Goal: Transaction & Acquisition: Book appointment/travel/reservation

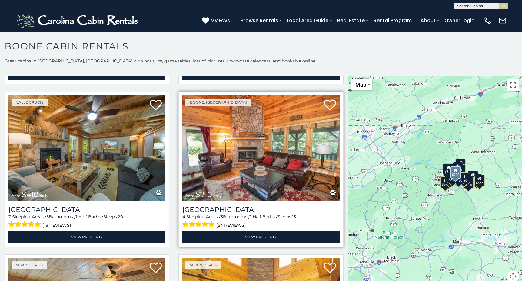
scroll to position [2120, 0]
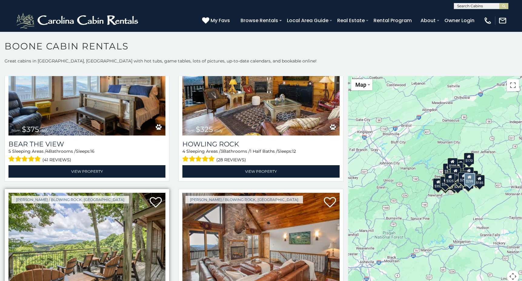
scroll to position [2332, 0]
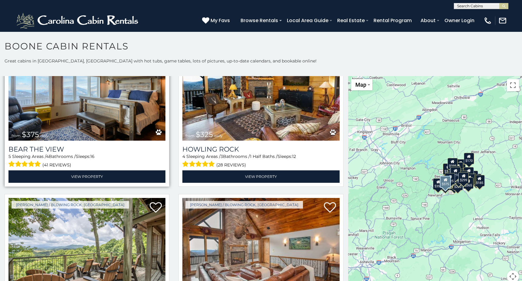
click at [156, 129] on icon at bounding box center [159, 132] width 6 height 6
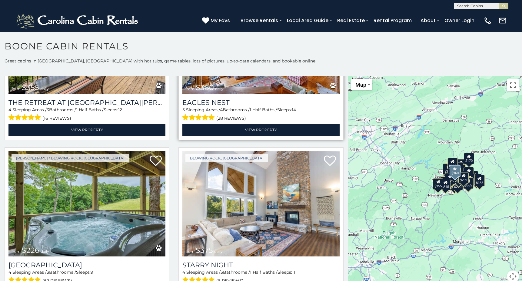
scroll to position [3063, 0]
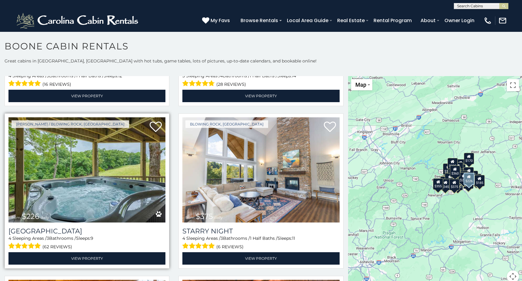
click at [106, 161] on img at bounding box center [86, 169] width 157 height 105
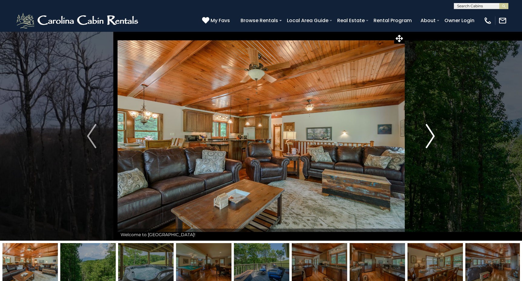
click at [430, 138] on img "Next" at bounding box center [429, 136] width 9 height 24
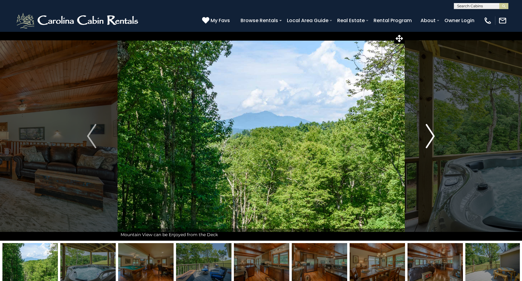
click at [430, 138] on img "Next" at bounding box center [429, 136] width 9 height 24
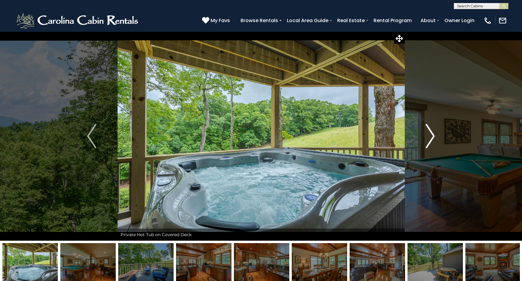
click at [430, 138] on img "Next" at bounding box center [429, 136] width 9 height 24
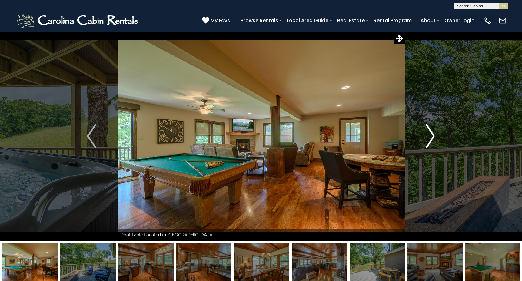
click at [430, 138] on img "Next" at bounding box center [429, 136] width 9 height 24
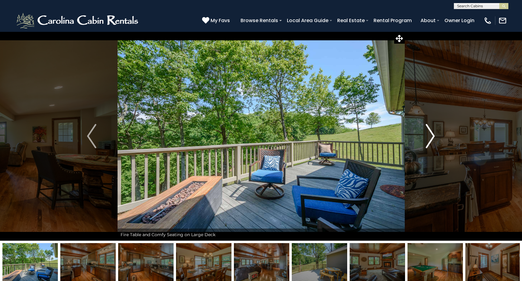
click at [430, 138] on img "Next" at bounding box center [429, 136] width 9 height 24
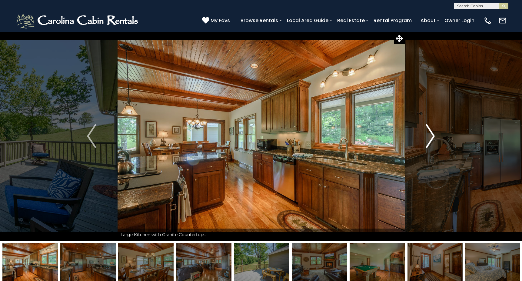
click at [430, 138] on img "Next" at bounding box center [429, 136] width 9 height 24
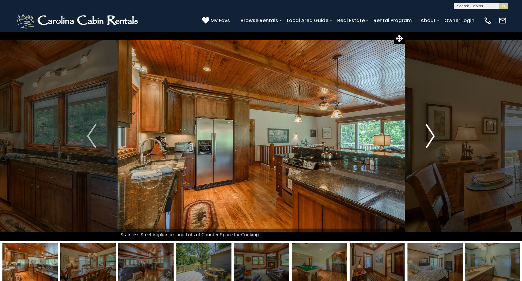
click at [430, 138] on img "Next" at bounding box center [429, 136] width 9 height 24
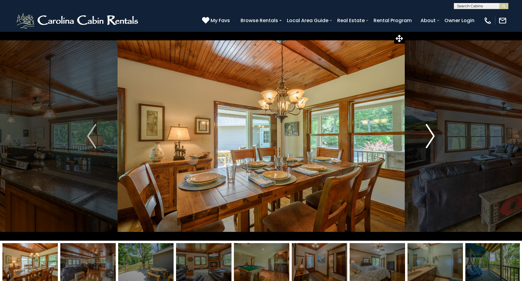
click at [430, 138] on img "Next" at bounding box center [429, 136] width 9 height 24
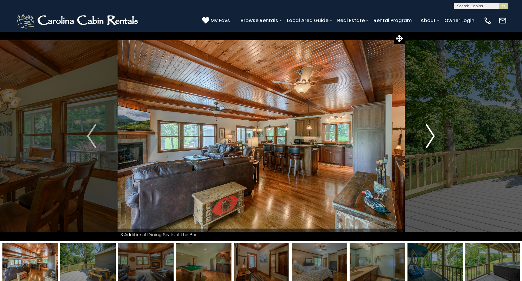
click at [430, 138] on img "Next" at bounding box center [429, 136] width 9 height 24
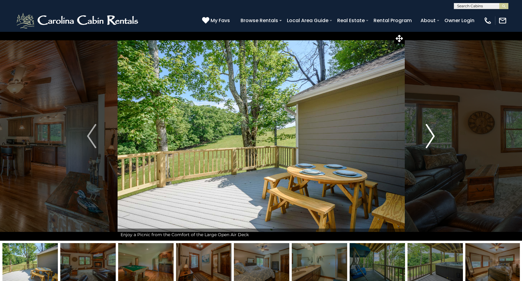
click at [430, 138] on img "Next" at bounding box center [429, 136] width 9 height 24
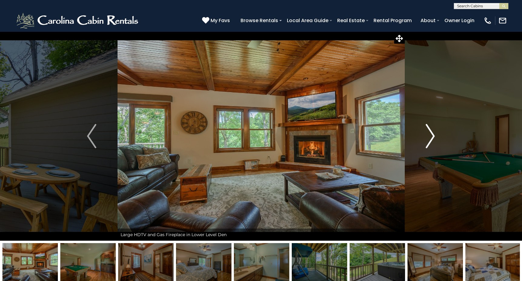
click at [430, 138] on img "Next" at bounding box center [429, 136] width 9 height 24
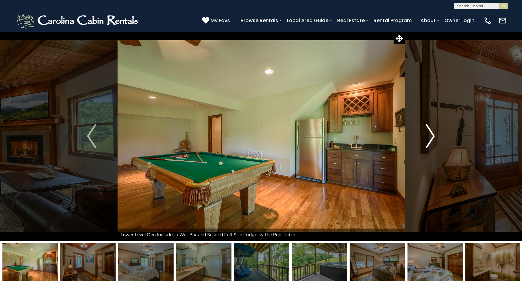
click at [430, 138] on img "Next" at bounding box center [429, 136] width 9 height 24
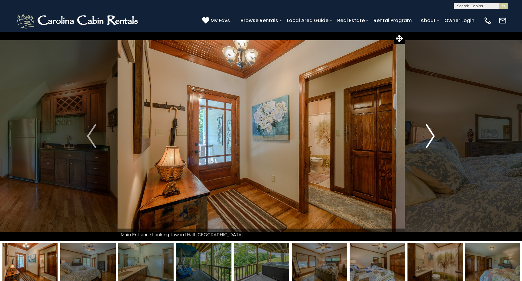
click at [430, 138] on img "Next" at bounding box center [429, 136] width 9 height 24
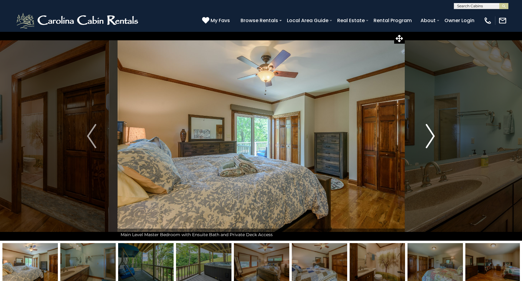
click at [430, 138] on img "Next" at bounding box center [429, 136] width 9 height 24
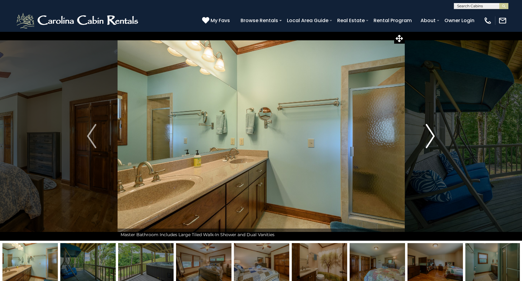
click at [430, 138] on img "Next" at bounding box center [429, 136] width 9 height 24
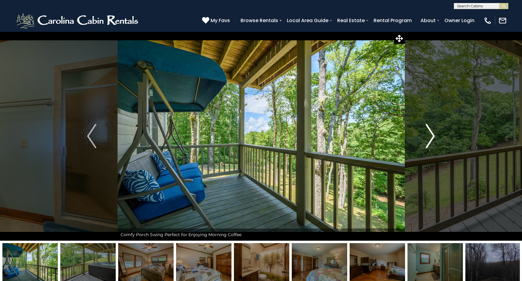
click at [430, 138] on img "Next" at bounding box center [429, 136] width 9 height 24
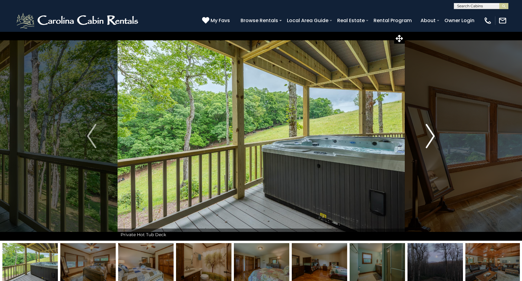
click at [430, 138] on img "Next" at bounding box center [429, 136] width 9 height 24
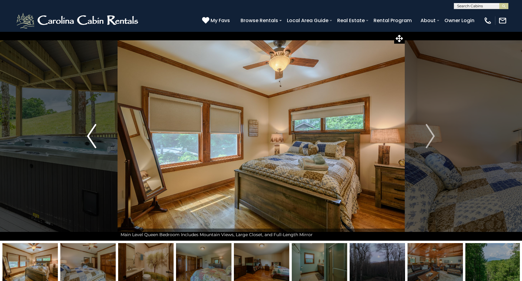
click at [90, 139] on img "Previous" at bounding box center [91, 136] width 9 height 24
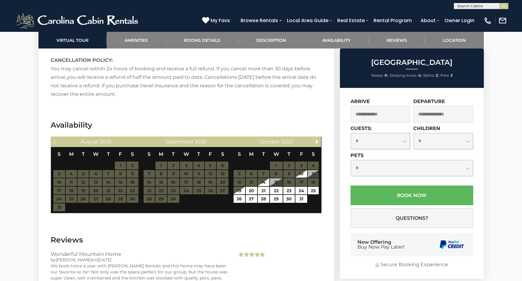
scroll to position [939, 0]
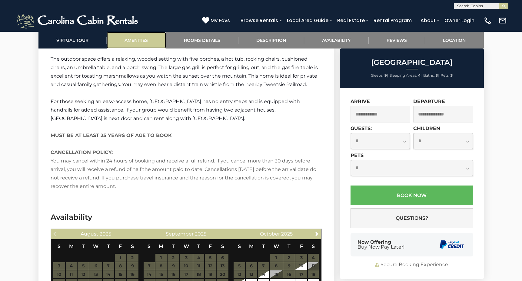
click at [142, 41] on link "Amenities" at bounding box center [136, 40] width 59 height 17
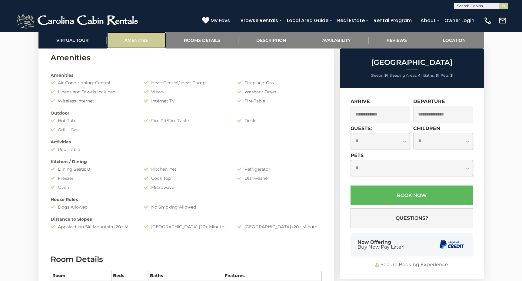
scroll to position [481, 0]
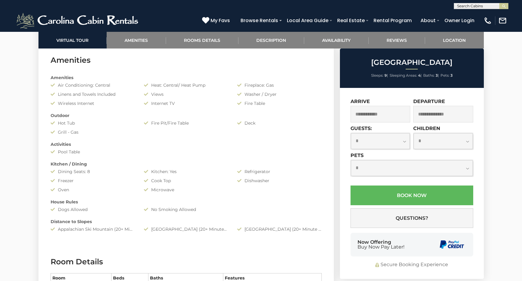
click at [465, 169] on select "**********" at bounding box center [412, 168] width 122 height 16
select select "*"
click at [351, 160] on select "**********" at bounding box center [412, 168] width 122 height 16
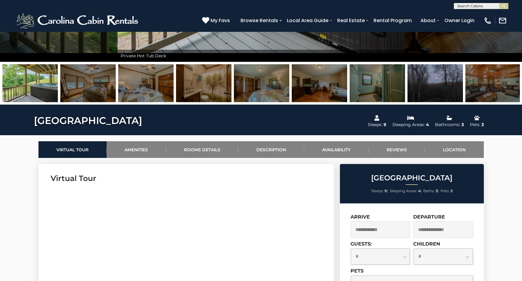
scroll to position [0, 0]
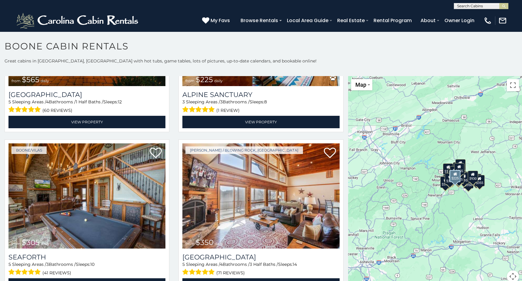
scroll to position [1291, 0]
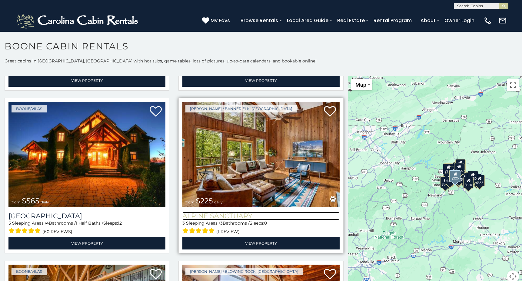
click at [289, 212] on h3 "Alpine Sanctuary" at bounding box center [260, 216] width 157 height 8
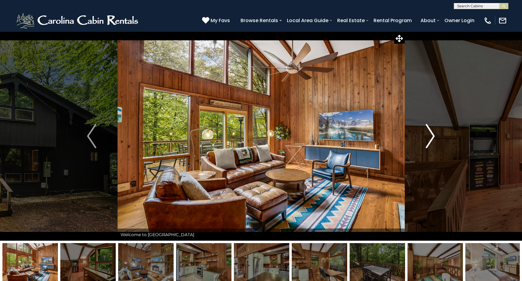
click at [433, 138] on img "Next" at bounding box center [429, 136] width 9 height 24
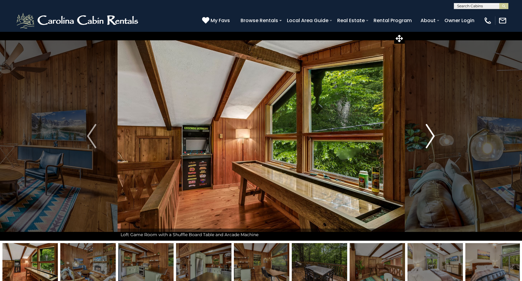
click at [433, 138] on img "Next" at bounding box center [429, 136] width 9 height 24
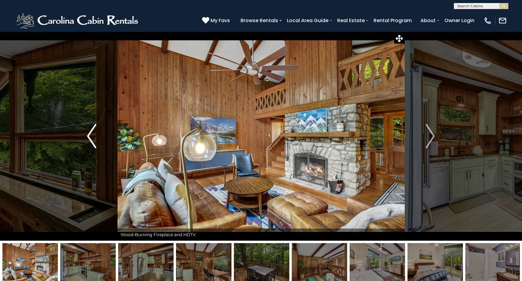
click at [94, 138] on img "Previous" at bounding box center [91, 136] width 9 height 24
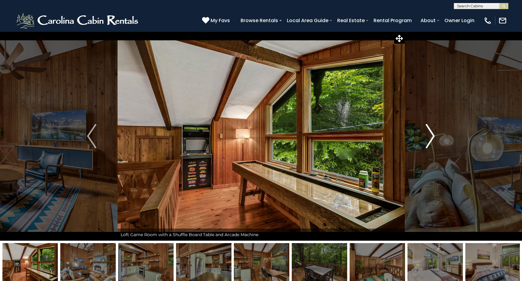
click at [429, 140] on img "Next" at bounding box center [429, 136] width 9 height 24
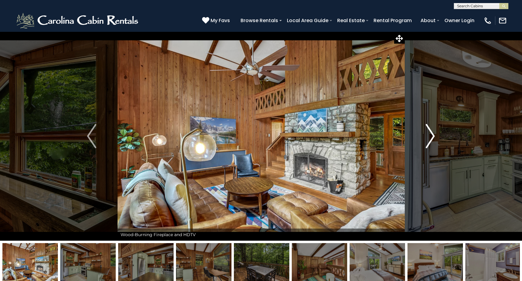
click at [429, 140] on img "Next" at bounding box center [429, 136] width 9 height 24
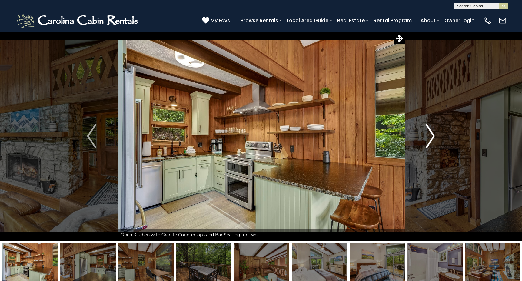
click at [429, 140] on img "Next" at bounding box center [429, 136] width 9 height 24
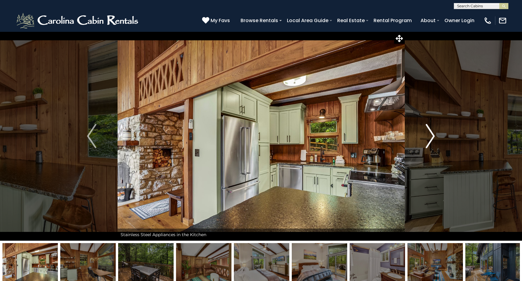
click at [429, 140] on img "Next" at bounding box center [429, 136] width 9 height 24
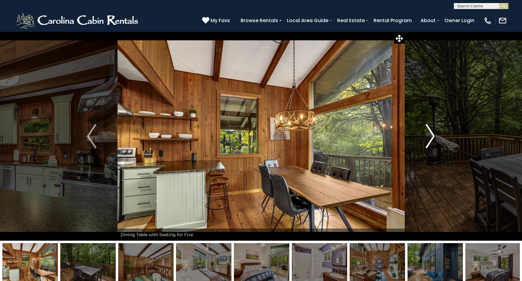
click at [429, 140] on img "Next" at bounding box center [429, 136] width 9 height 24
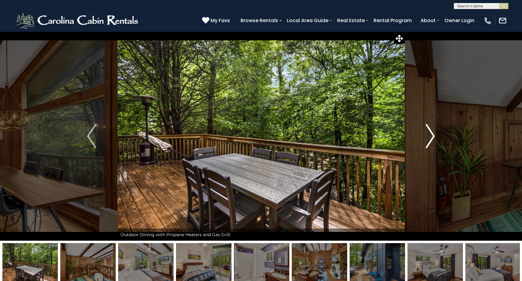
click at [429, 140] on img "Next" at bounding box center [429, 136] width 9 height 24
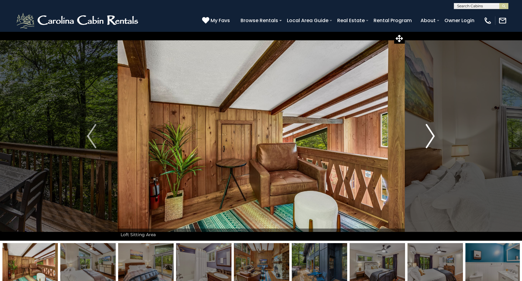
click at [429, 140] on img "Next" at bounding box center [429, 136] width 9 height 24
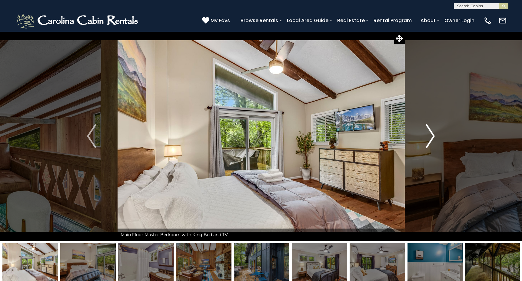
click at [429, 140] on img "Next" at bounding box center [429, 136] width 9 height 24
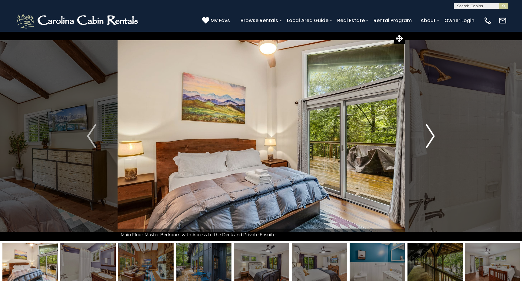
click at [429, 140] on img "Next" at bounding box center [429, 136] width 9 height 24
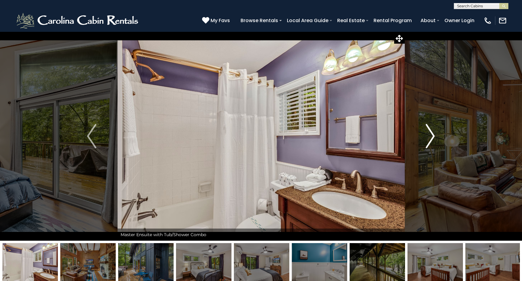
click at [429, 140] on img "Next" at bounding box center [429, 136] width 9 height 24
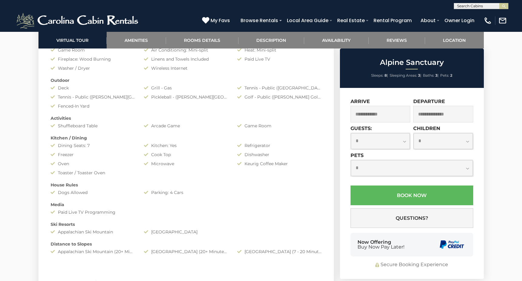
scroll to position [520, 0]
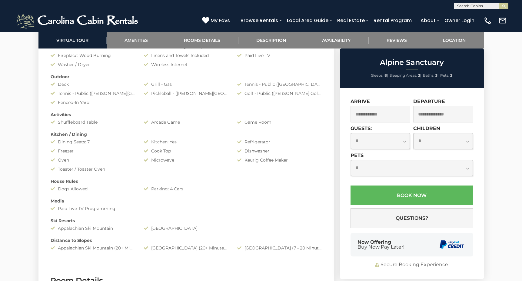
click at [431, 163] on select "**********" at bounding box center [412, 168] width 122 height 16
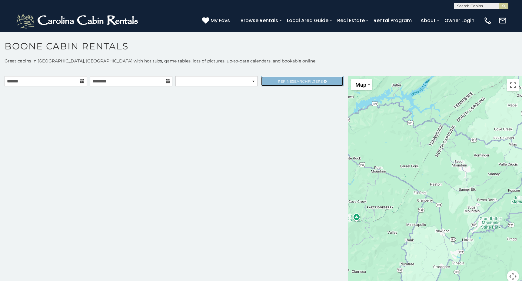
click at [296, 82] on span "Search" at bounding box center [300, 81] width 16 height 5
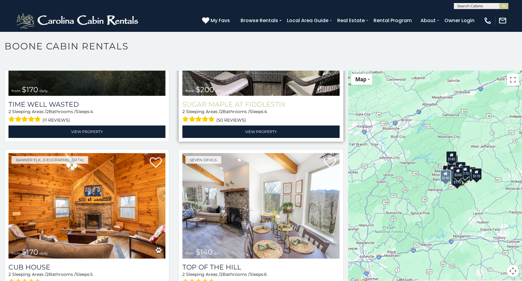
scroll to position [454, 0]
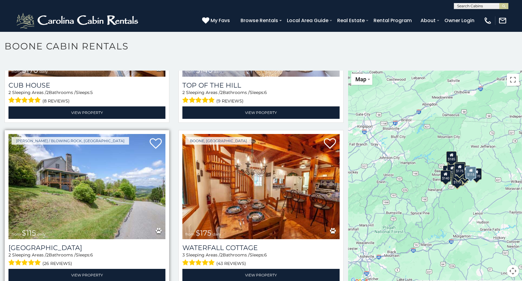
click at [76, 206] on img at bounding box center [86, 186] width 157 height 105
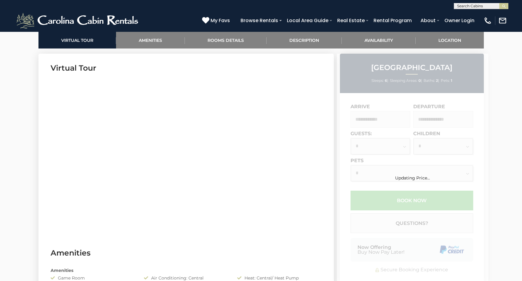
scroll to position [303, 0]
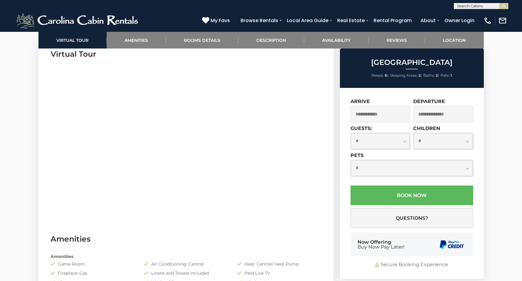
click at [379, 167] on select "**********" at bounding box center [412, 168] width 122 height 16
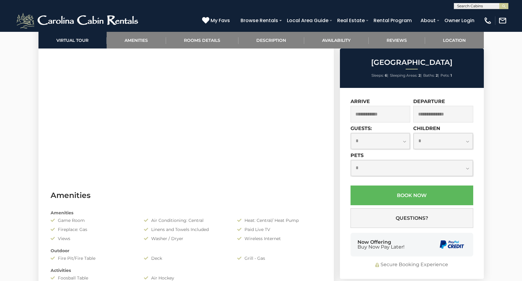
scroll to position [394, 0]
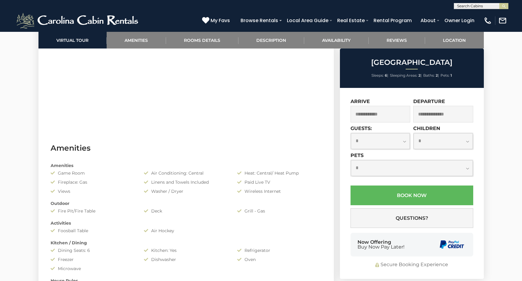
click at [379, 165] on select "**********" at bounding box center [412, 168] width 122 height 16
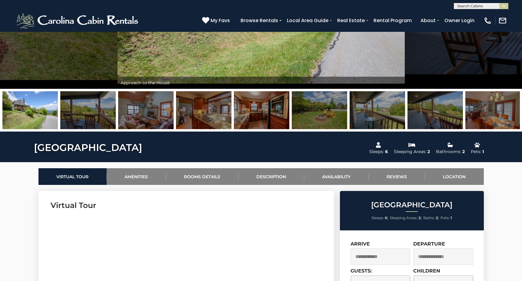
scroll to position [121, 0]
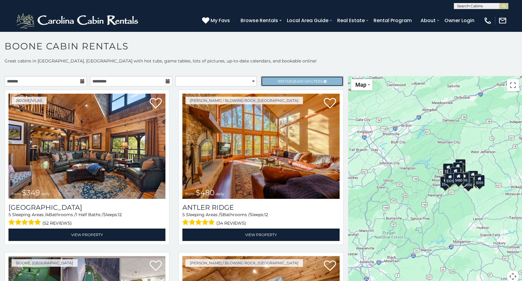
click at [295, 82] on span "Search" at bounding box center [300, 81] width 16 height 5
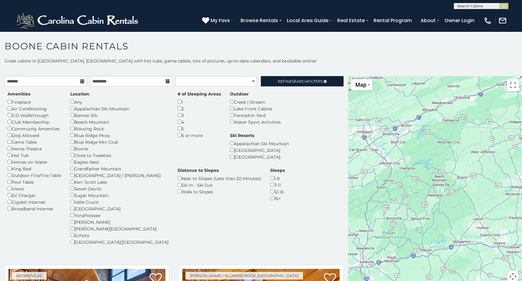
click at [331, 166] on div "Amenities Fireplace Air Conditioning 3-D Walkthrough Club Membership Community …" at bounding box center [174, 171] width 342 height 161
click at [284, 81] on span "Refine Search Filters" at bounding box center [300, 81] width 45 height 5
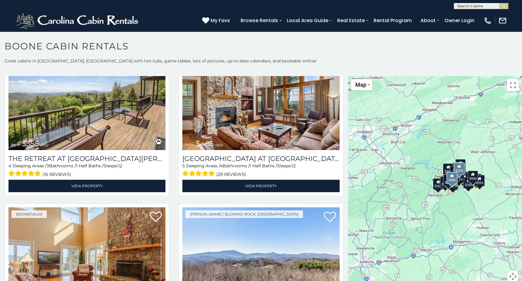
scroll to position [1423, 0]
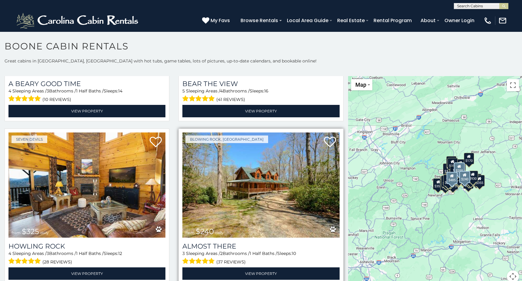
click at [262, 210] on img at bounding box center [260, 184] width 157 height 105
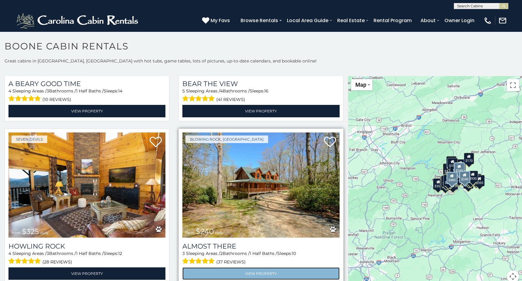
click at [268, 267] on link "View Property" at bounding box center [260, 273] width 157 height 12
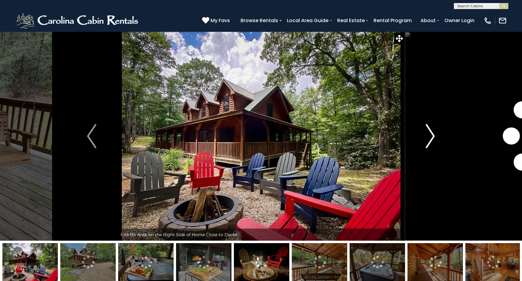
click at [432, 139] on img "Next" at bounding box center [429, 136] width 9 height 24
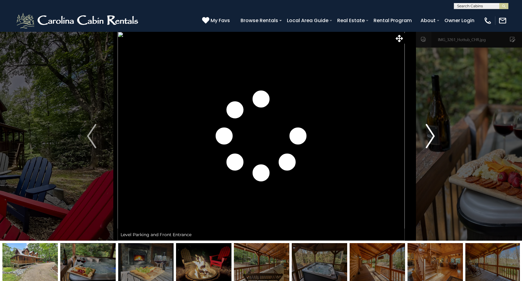
click at [432, 139] on img "Next" at bounding box center [429, 136] width 9 height 24
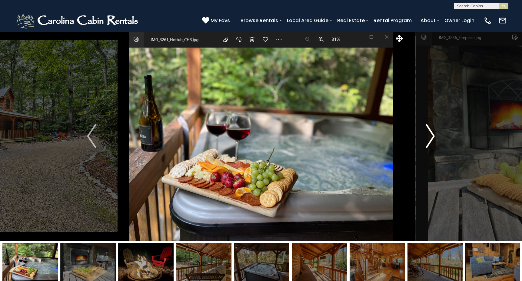
click at [432, 139] on img "Next" at bounding box center [429, 136] width 9 height 24
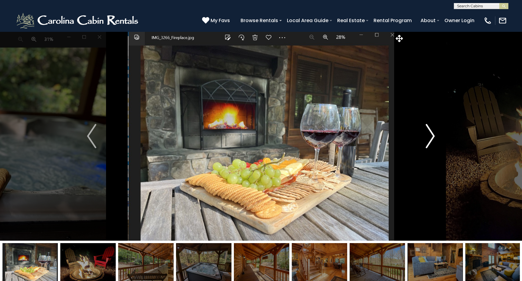
click at [432, 139] on img "Next" at bounding box center [429, 136] width 9 height 24
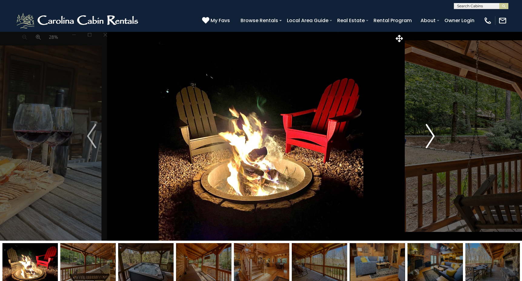
click at [432, 139] on img "Next" at bounding box center [429, 136] width 9 height 24
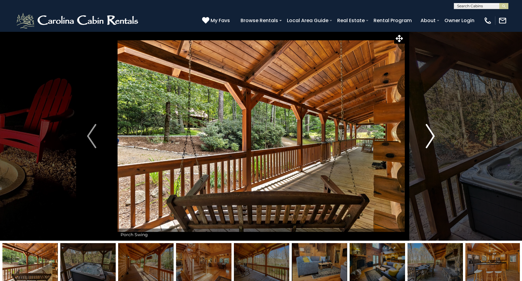
click at [432, 139] on img "Next" at bounding box center [429, 136] width 9 height 24
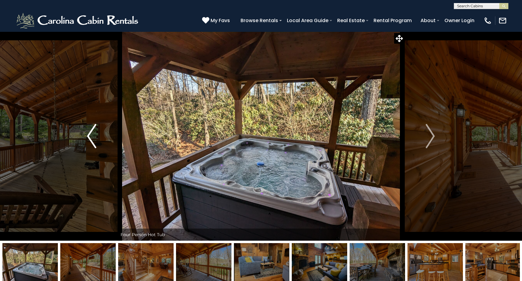
click at [98, 129] on button "Previous" at bounding box center [91, 135] width 51 height 209
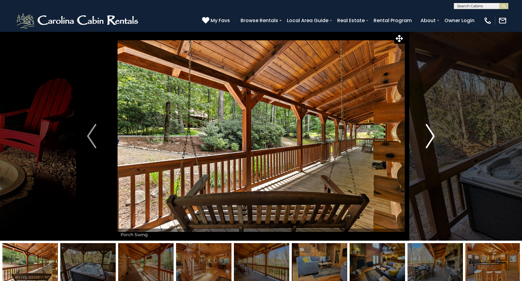
click at [427, 139] on img "Next" at bounding box center [429, 136] width 9 height 24
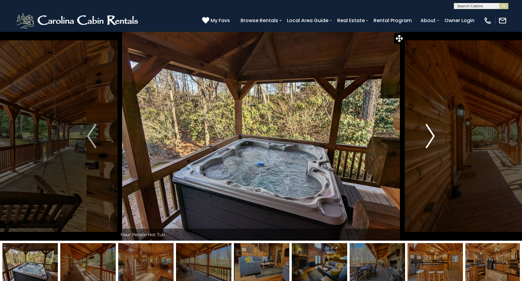
click at [430, 139] on img "Next" at bounding box center [429, 136] width 9 height 24
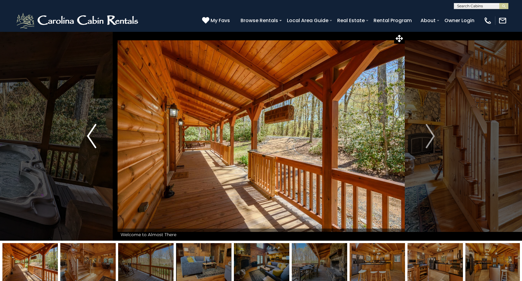
click at [87, 140] on img "Previous" at bounding box center [91, 136] width 9 height 24
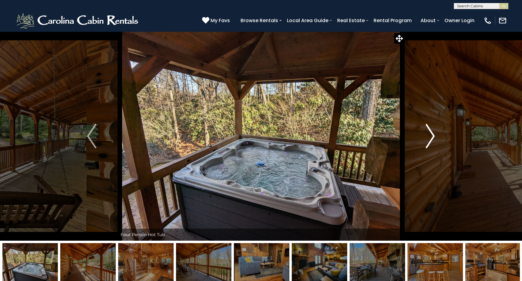
click at [431, 134] on img "Next" at bounding box center [429, 136] width 9 height 24
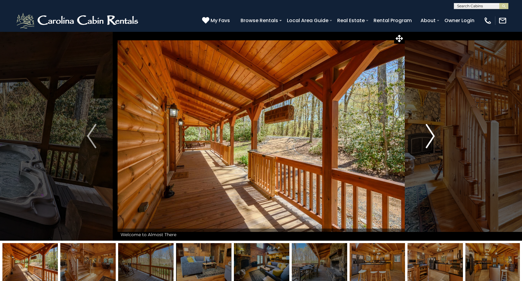
click at [431, 134] on img "Next" at bounding box center [429, 136] width 9 height 24
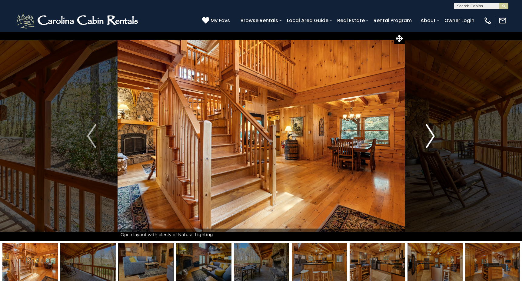
click at [431, 134] on img "Next" at bounding box center [429, 136] width 9 height 24
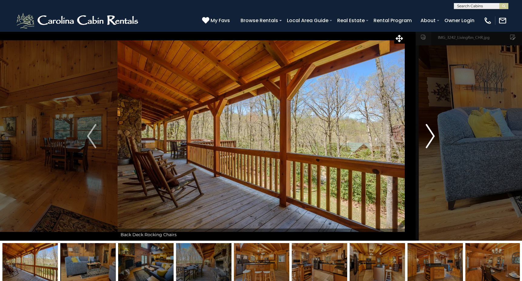
click at [431, 134] on img "Next" at bounding box center [429, 136] width 9 height 24
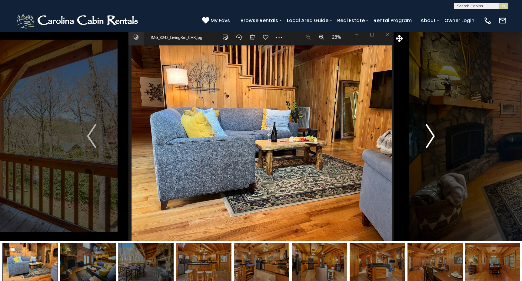
click at [431, 134] on img "Next" at bounding box center [429, 136] width 9 height 24
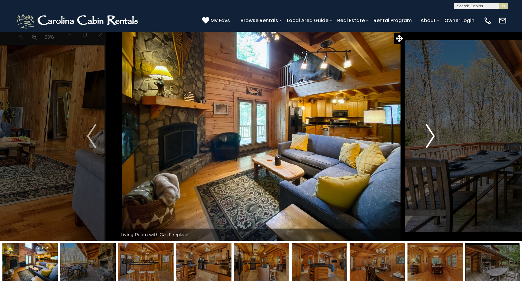
click at [431, 134] on img "Next" at bounding box center [429, 136] width 9 height 24
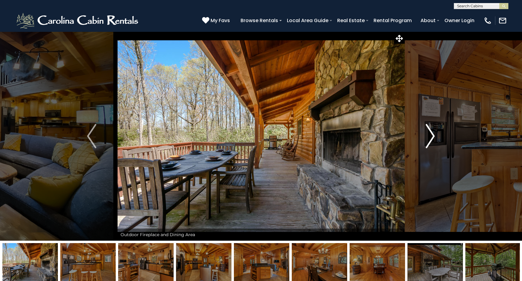
click at [431, 134] on img "Next" at bounding box center [429, 136] width 9 height 24
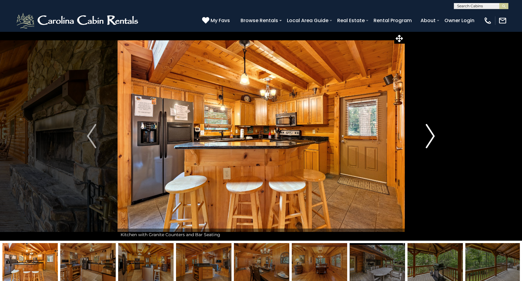
click at [431, 134] on img "Next" at bounding box center [429, 136] width 9 height 24
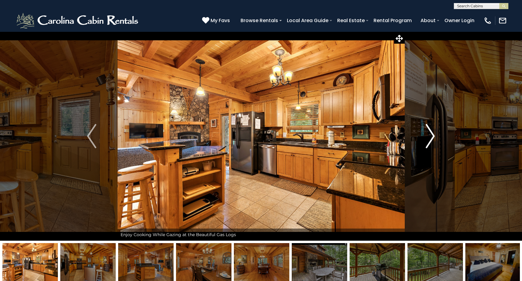
click at [429, 140] on img "Next" at bounding box center [429, 136] width 9 height 24
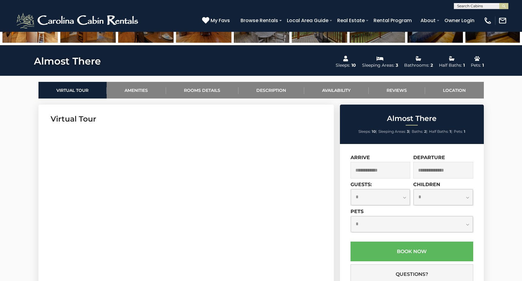
scroll to position [242, 0]
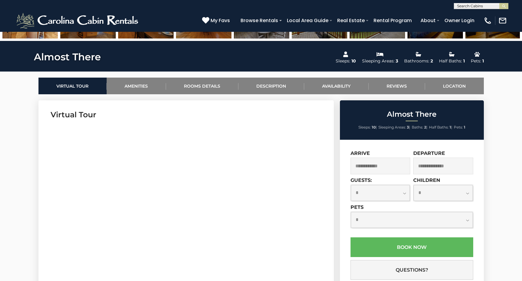
click at [425, 219] on select "**********" at bounding box center [412, 220] width 122 height 16
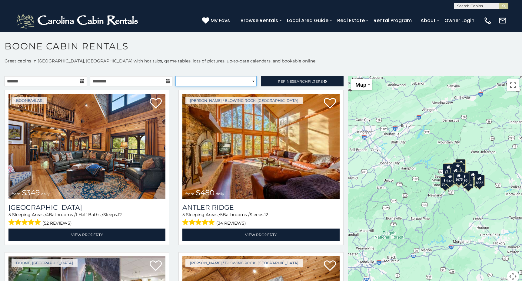
click at [250, 79] on select "**********" at bounding box center [215, 81] width 81 height 10
select select "*********"
click at [175, 76] on select "**********" at bounding box center [215, 81] width 81 height 10
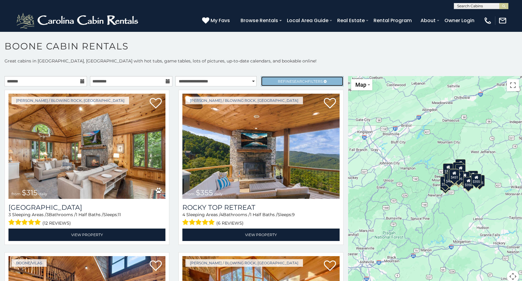
click at [307, 81] on span "Refine Search Filters" at bounding box center [300, 81] width 45 height 5
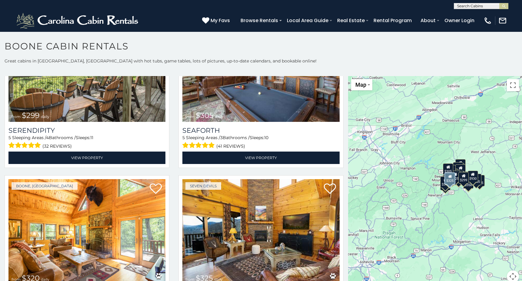
scroll to position [1326, 0]
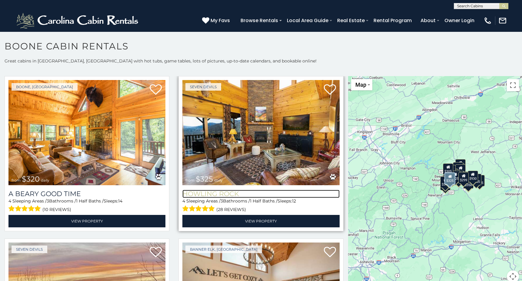
click at [197, 190] on h3 "Howling Rock" at bounding box center [260, 194] width 157 height 8
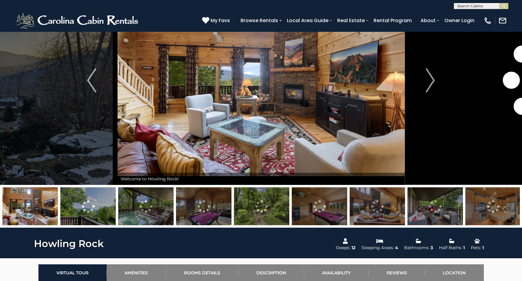
scroll to position [61, 0]
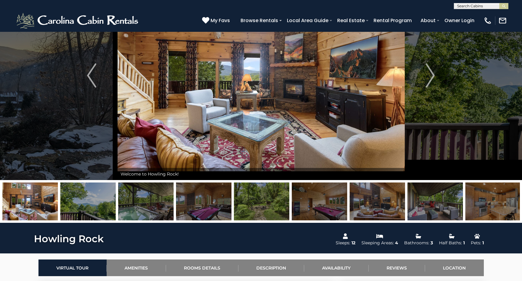
click at [149, 202] on img at bounding box center [145, 201] width 55 height 38
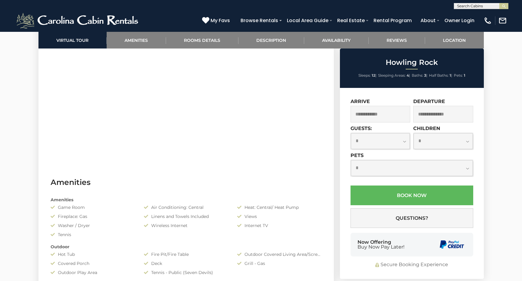
scroll to position [363, 0]
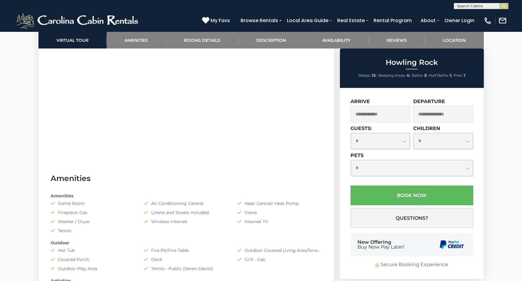
click at [376, 163] on select "**********" at bounding box center [412, 168] width 122 height 16
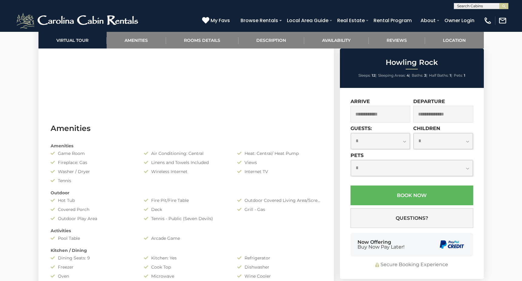
scroll to position [424, 0]
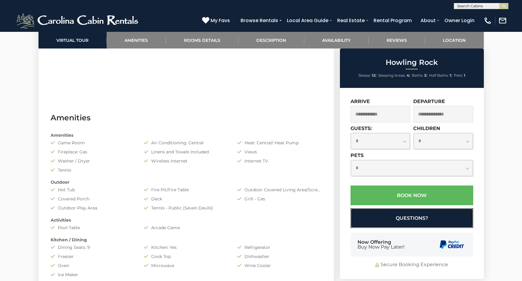
click at [388, 220] on button "Questions?" at bounding box center [411, 218] width 123 height 20
select select "*"
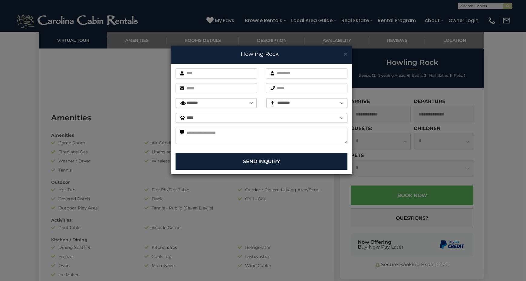
click at [340, 117] on select "**** *****" at bounding box center [261, 118] width 171 height 10
click at [345, 54] on span "×" at bounding box center [346, 54] width 4 height 8
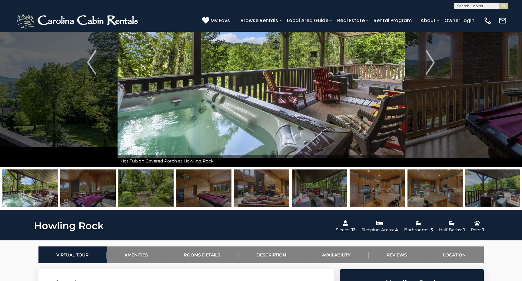
scroll to position [0, 0]
